Goal: Find specific page/section: Locate a particular part of the current website

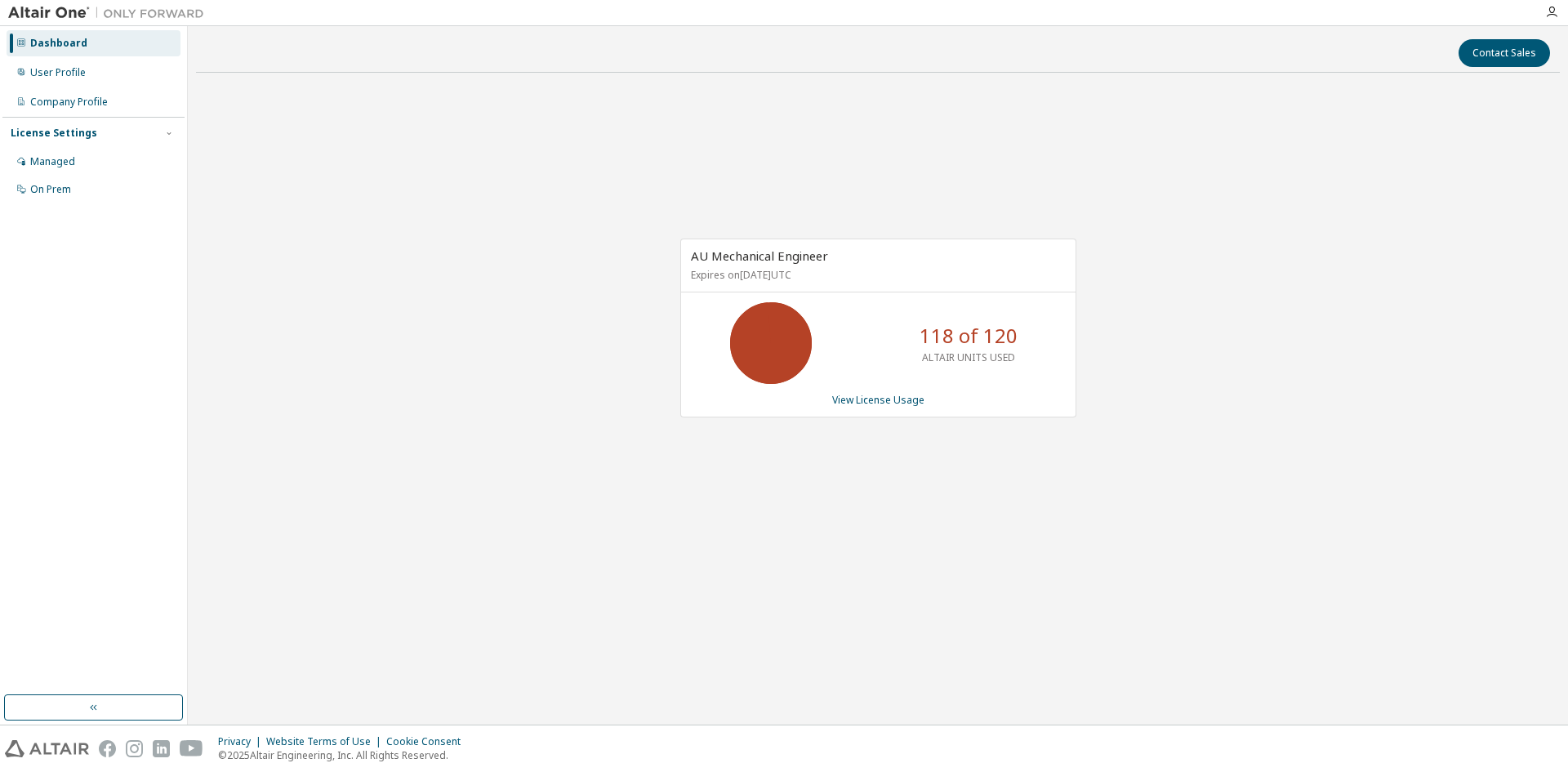
click at [984, 123] on div "AU Mechanical Engineer Expires on January 1, 2026 UTC 118 of 120 ALTAIR UNITS U…" at bounding box center [878, 337] width 1364 height 501
click at [964, 177] on div "AU Mechanical Engineer Expires on January 1, 2026 UTC 118 of 120 ALTAIR UNITS U…" at bounding box center [878, 337] width 1364 height 501
drag, startPoint x: 1318, startPoint y: 330, endPoint x: 1312, endPoint y: 318, distance: 13.4
click at [1319, 326] on div "AU Mechanical Engineer Expires on January 1, 2026 UTC 118 of 120 ALTAIR UNITS U…" at bounding box center [878, 337] width 1364 height 501
click at [877, 630] on div "Contact Sales AU Mechanical Engineer Expires on January 1, 2026 UTC 118 of 120 …" at bounding box center [878, 375] width 1364 height 682
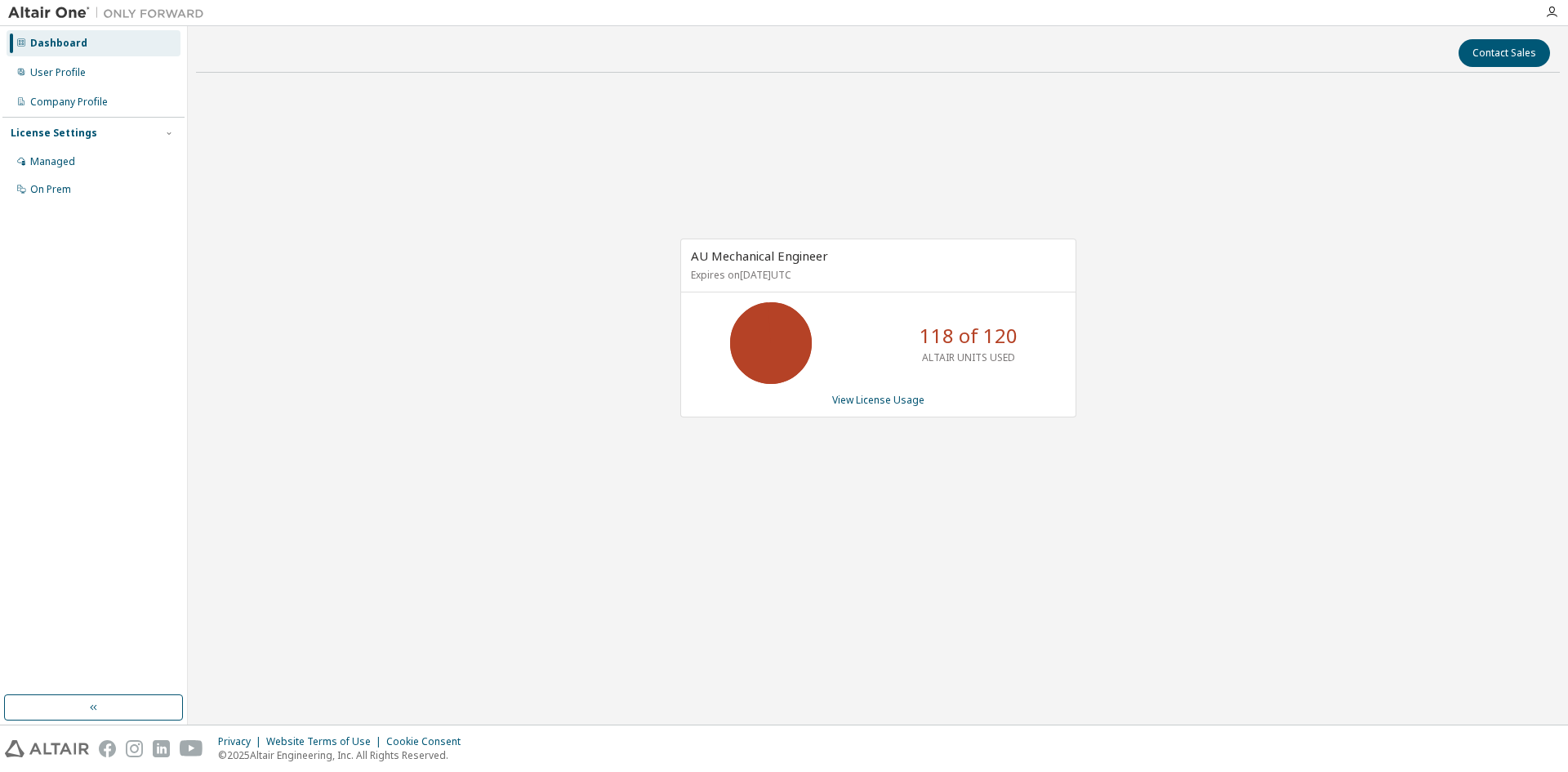
click at [791, 562] on div "AU Mechanical Engineer Expires on January 1, 2026 UTC 118 of 120 ALTAIR UNITS U…" at bounding box center [878, 337] width 1364 height 501
click at [1008, 466] on div "AU Mechanical Engineer Expires on January 1, 2026 UTC 99 of 120 ALTAIR UNITS US…" at bounding box center [878, 337] width 1364 height 501
click at [722, 380] on icon at bounding box center [771, 343] width 98 height 82
click at [735, 468] on div "AU Mechanical Engineer Expires on January 1, 2026 UTC 99 of 120 ALTAIR UNITS US…" at bounding box center [878, 337] width 1364 height 501
click at [509, 305] on div "AU Mechanical Engineer Expires on January 1, 2026 UTC 99 of 120 ALTAIR UNITS US…" at bounding box center [878, 337] width 1364 height 501
